Goal: Task Accomplishment & Management: Manage account settings

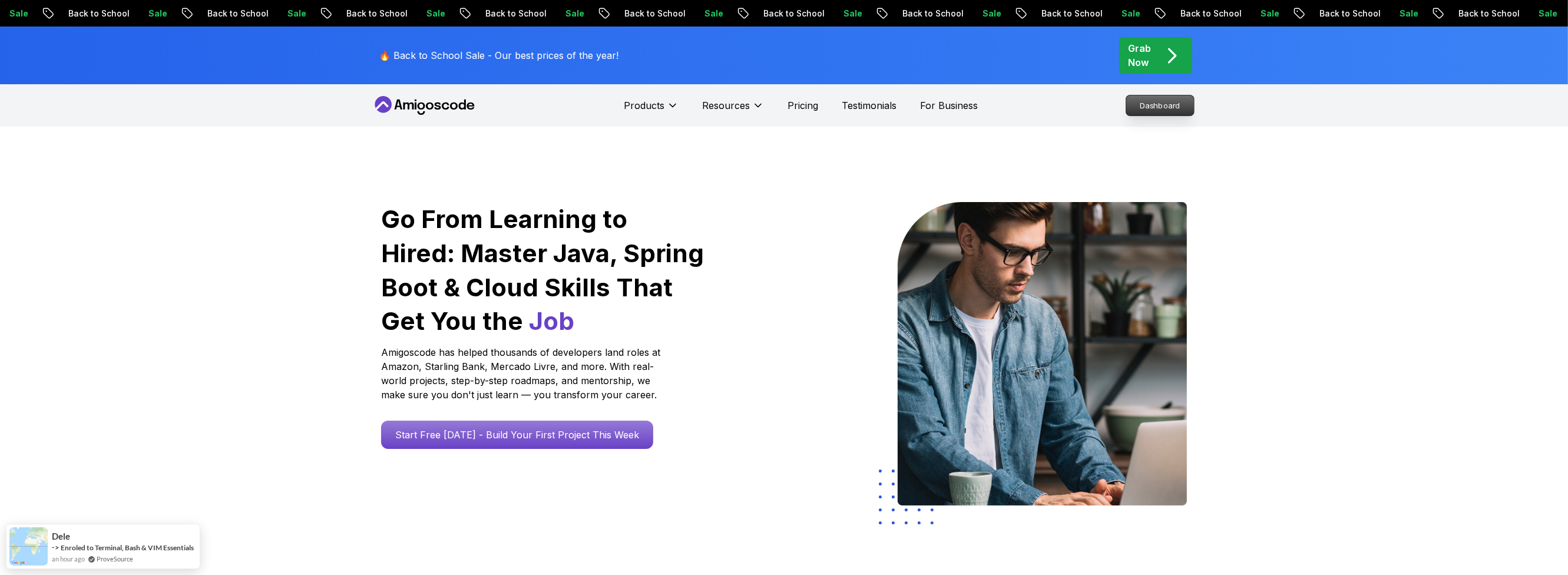
click at [1162, 106] on p "Dashboard" at bounding box center [1159, 106] width 67 height 20
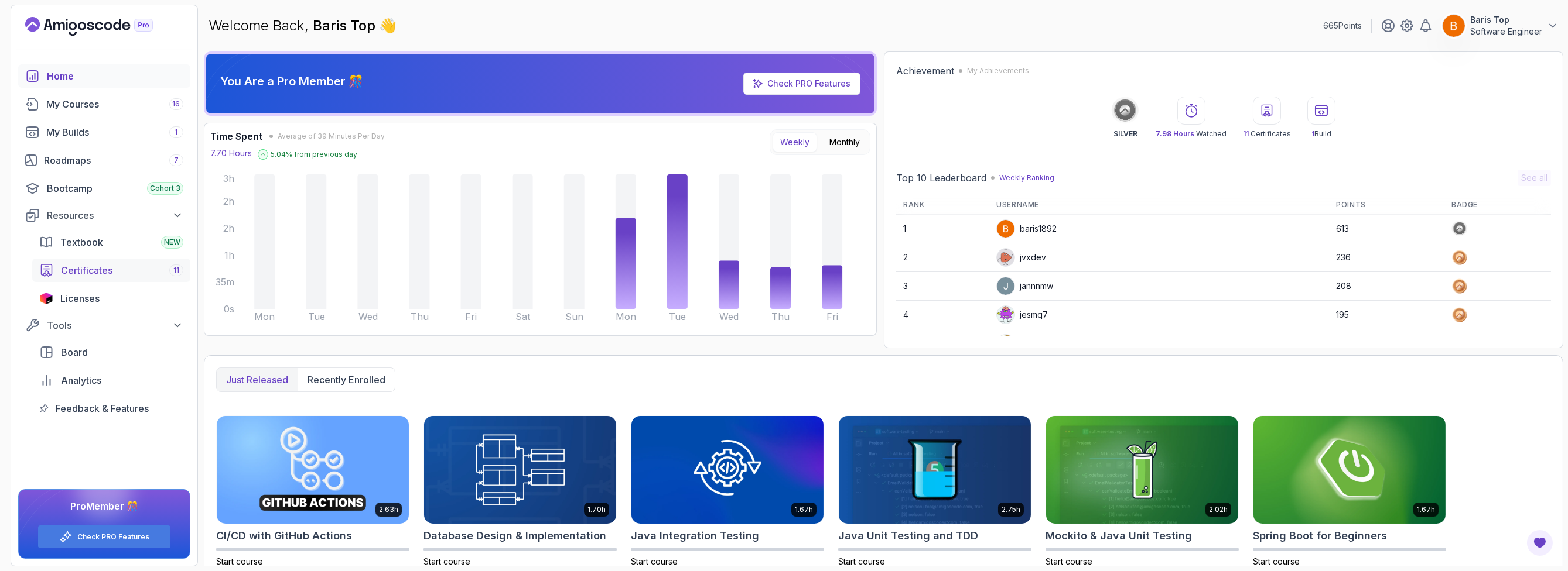
click at [140, 276] on div "Certificates 11" at bounding box center [122, 270] width 122 height 14
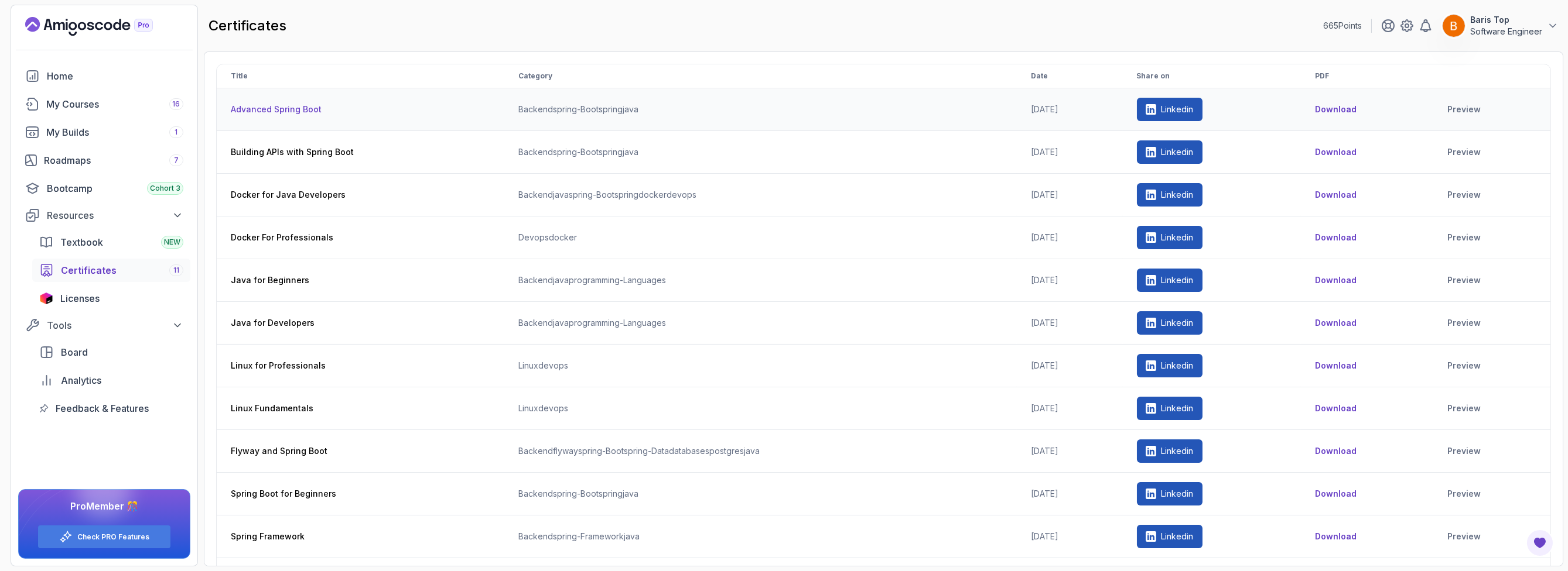
click at [1193, 111] on p "Linkedin" at bounding box center [1177, 110] width 32 height 12
click at [1473, 108] on link "Preview" at bounding box center [1492, 110] width 89 height 12
